Goal: Task Accomplishment & Management: Use online tool/utility

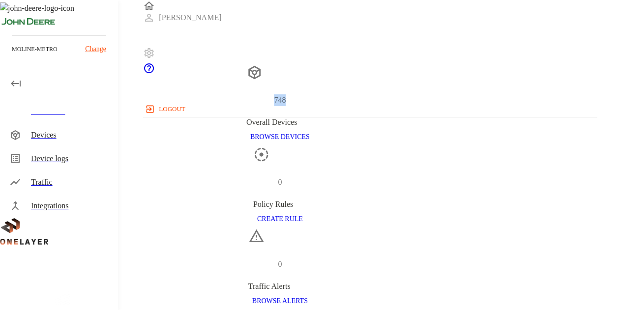
click at [40, 137] on div "Devices" at bounding box center [70, 135] width 79 height 12
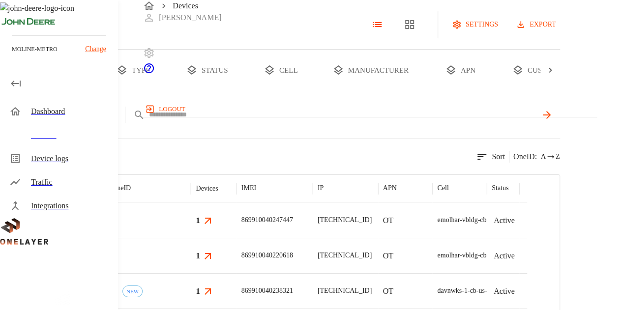
click at [305, 122] on input "text" at bounding box center [343, 115] width 388 height 14
paste input "**********"
type input "**********"
click at [245, 135] on div "add filter ICCID *****" at bounding box center [280, 119] width 560 height 32
click at [304, 122] on input "text" at bounding box center [343, 115] width 388 height 14
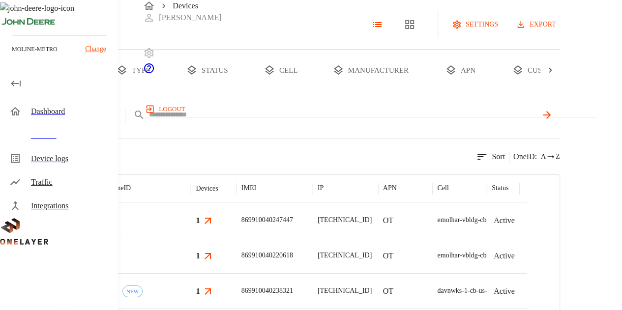
paste input "**********"
type input "**********"
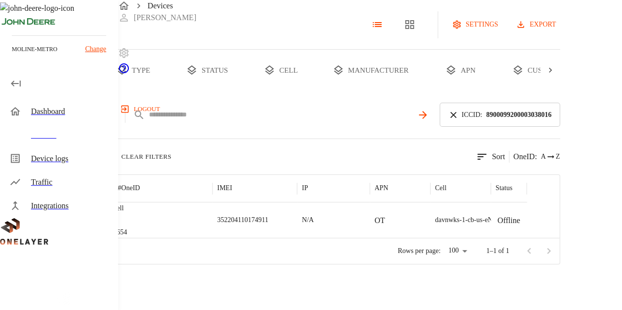
scroll to position [64, 0]
click at [212, 203] on div "microCell #867d6654" at bounding box center [151, 220] width 121 height 35
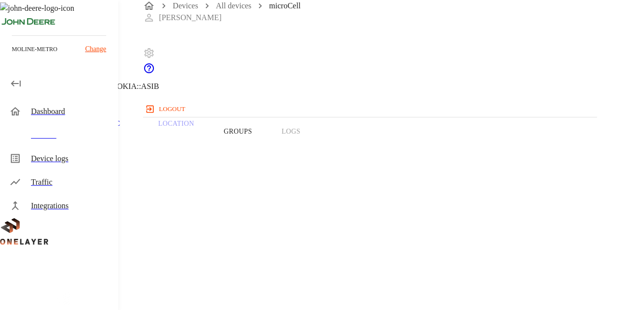
click at [267, 155] on button "Groups" at bounding box center [238, 131] width 58 height 62
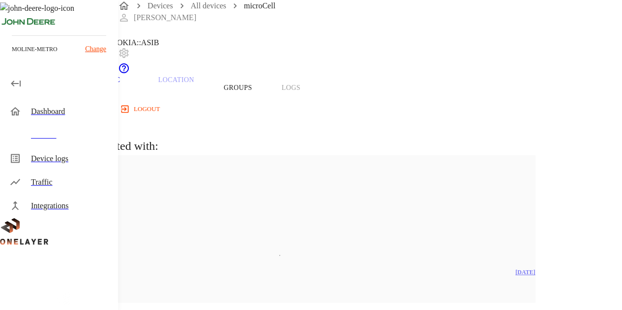
scroll to position [43, 0]
click at [129, 85] on p "Traffic" at bounding box center [105, 80] width 47 height 9
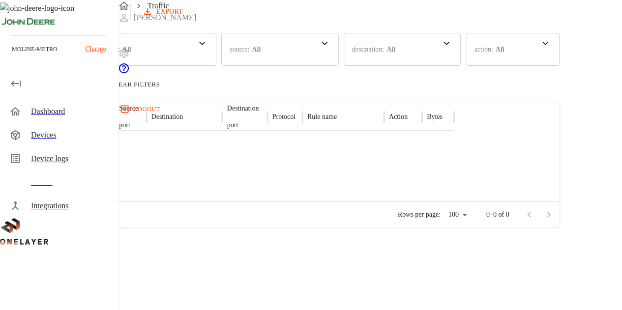
scroll to position [43, 0]
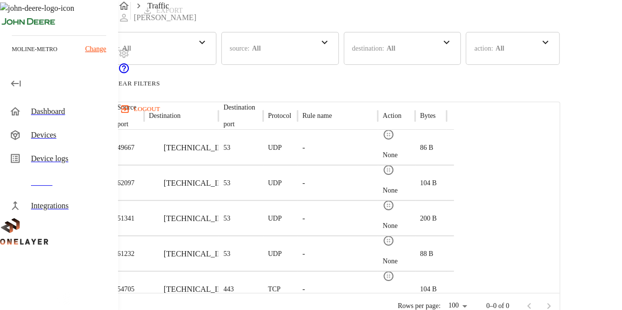
click at [226, 154] on p "[TECHNICAL_ID]" at bounding box center [195, 148] width 62 height 12
copy p "[TECHNICAL_ID]"
click at [394, 90] on div "3,039 results matched your criteria Clear Filters" at bounding box center [280, 83] width 560 height 12
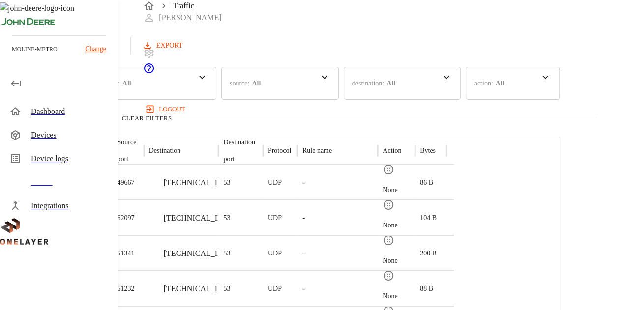
scroll to position [7, 0]
click at [314, 101] on div "time : Last 24 hours Last 30 days Last 7 days Last 24 hours Last hour Last 30 m…" at bounding box center [280, 84] width 560 height 33
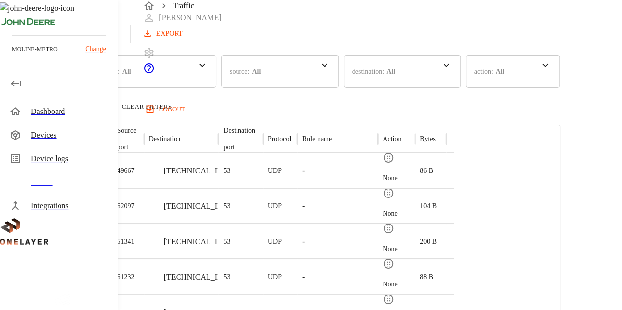
scroll to position [0, 0]
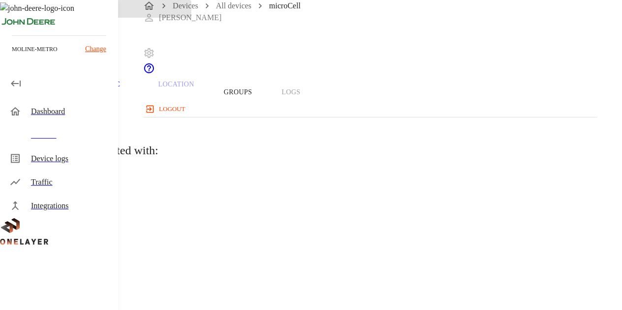
scroll to position [43, 0]
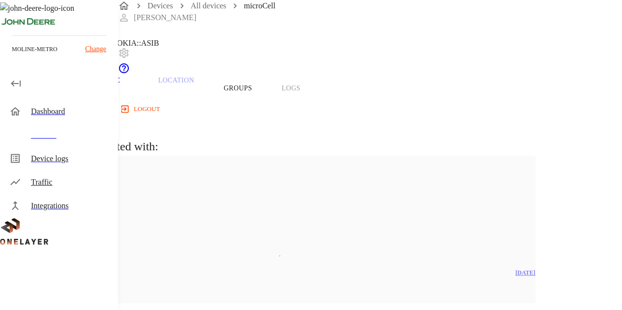
click at [67, 104] on button "Overview" at bounding box center [33, 88] width 67 height 62
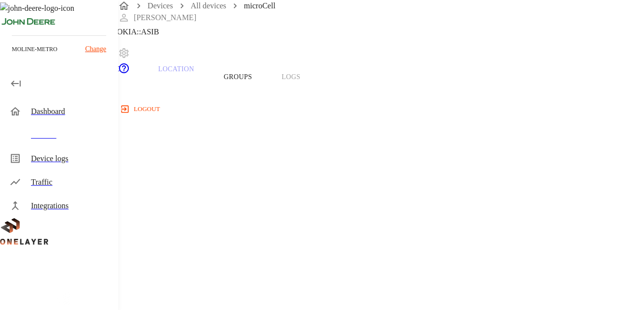
scroll to position [52, 0]
click at [267, 103] on button "Groups" at bounding box center [238, 79] width 58 height 62
click at [457, 236] on div "dw_forestry_4_cell 1 Devices 1 Models Last modified [DATE]" at bounding box center [280, 163] width 511 height 148
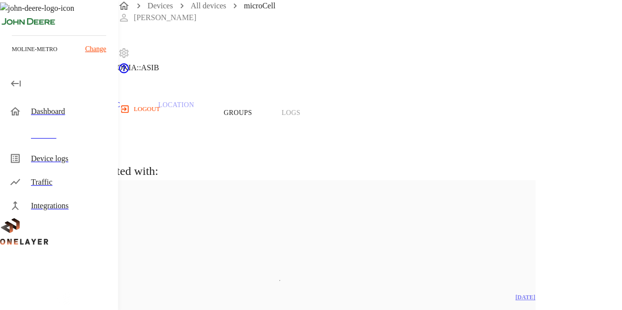
scroll to position [0, 0]
